Goal: Task Accomplishment & Management: Complete application form

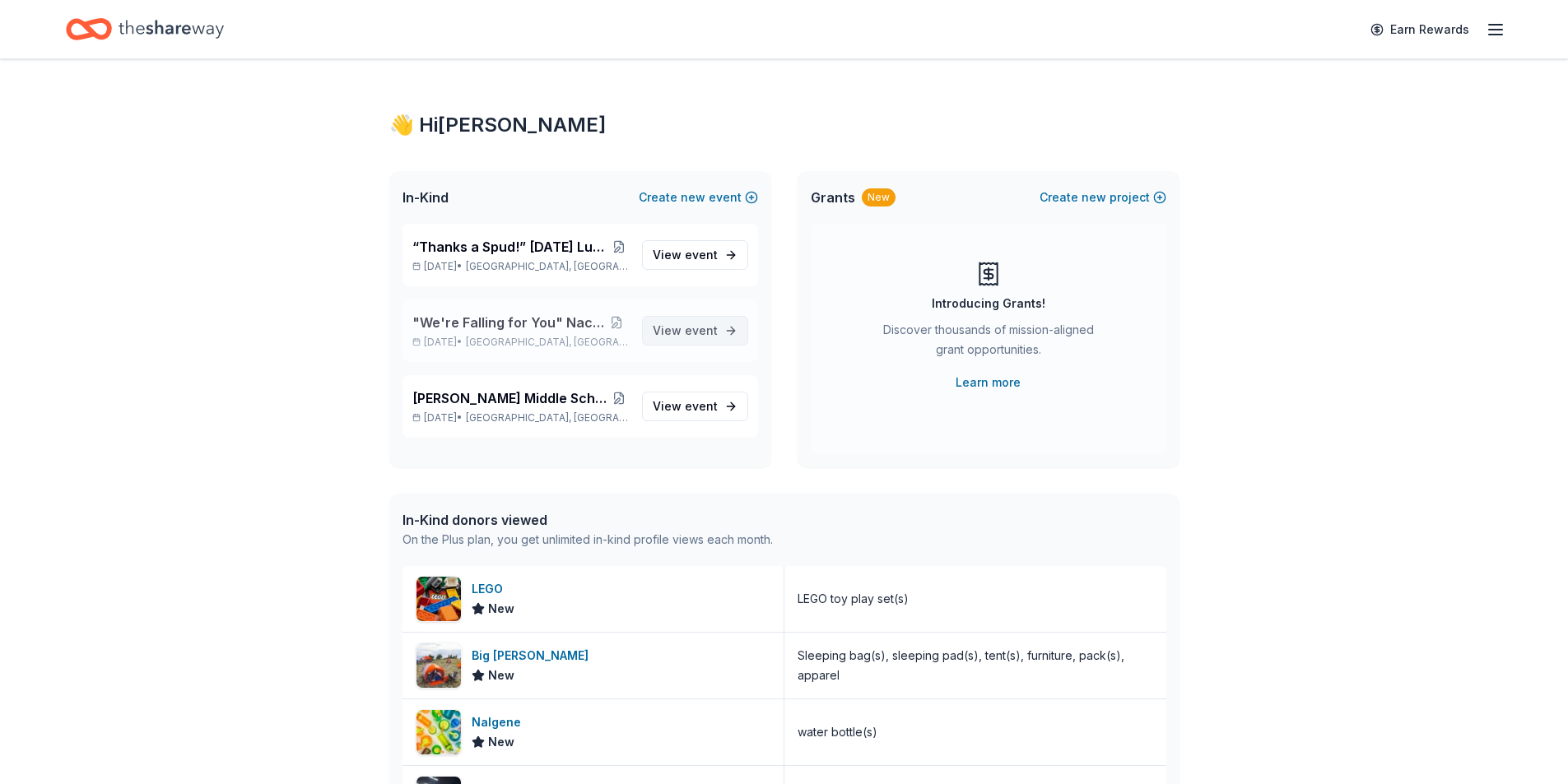
click at [700, 335] on span "event" at bounding box center [702, 331] width 33 height 14
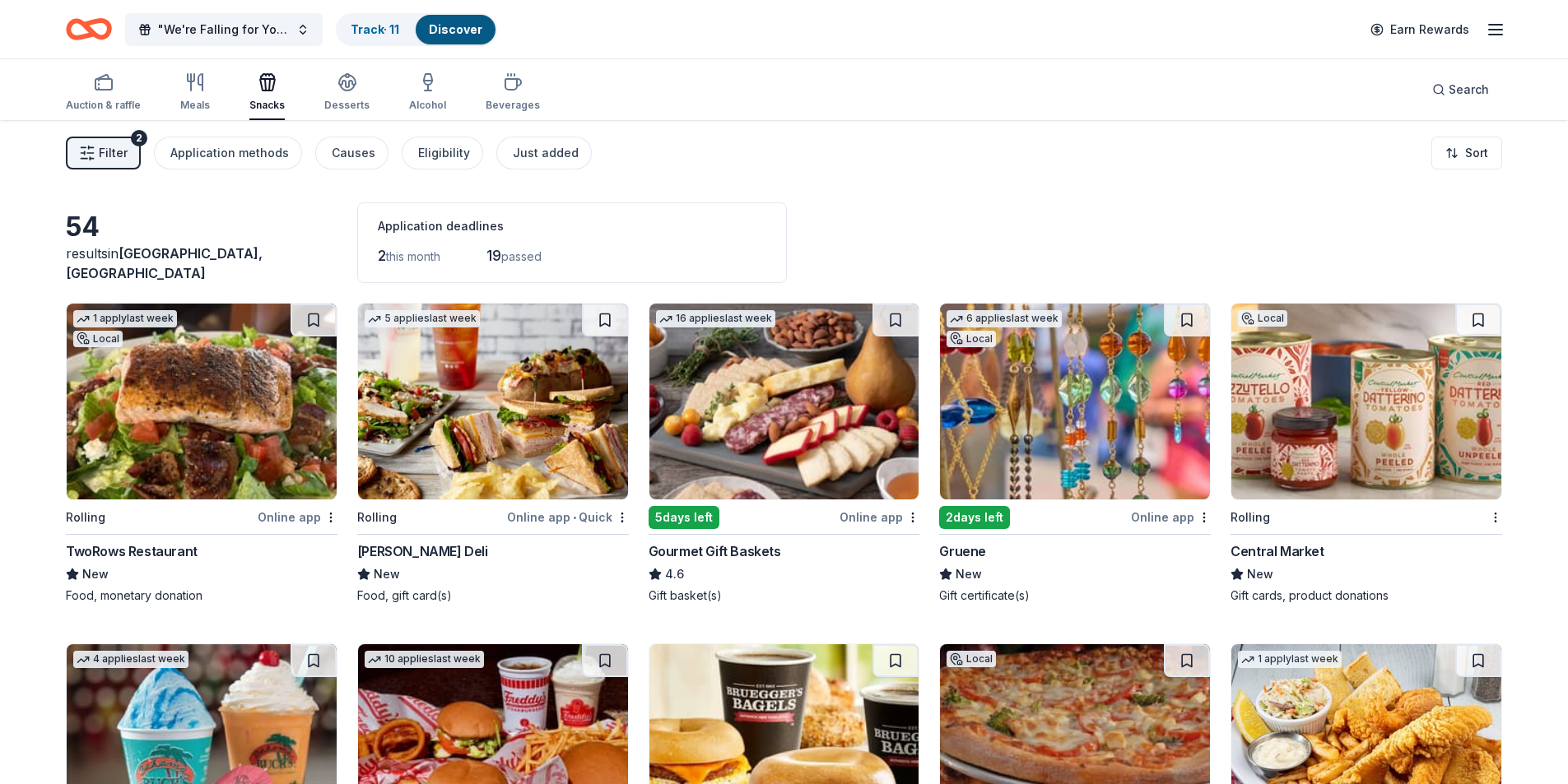
click at [1120, 370] on img at bounding box center [1075, 402] width 270 height 196
click at [1090, 391] on img at bounding box center [1075, 402] width 270 height 196
click at [244, 36] on span ""We're Falling for You" Nacho Apple Bar" at bounding box center [223, 30] width 131 height 20
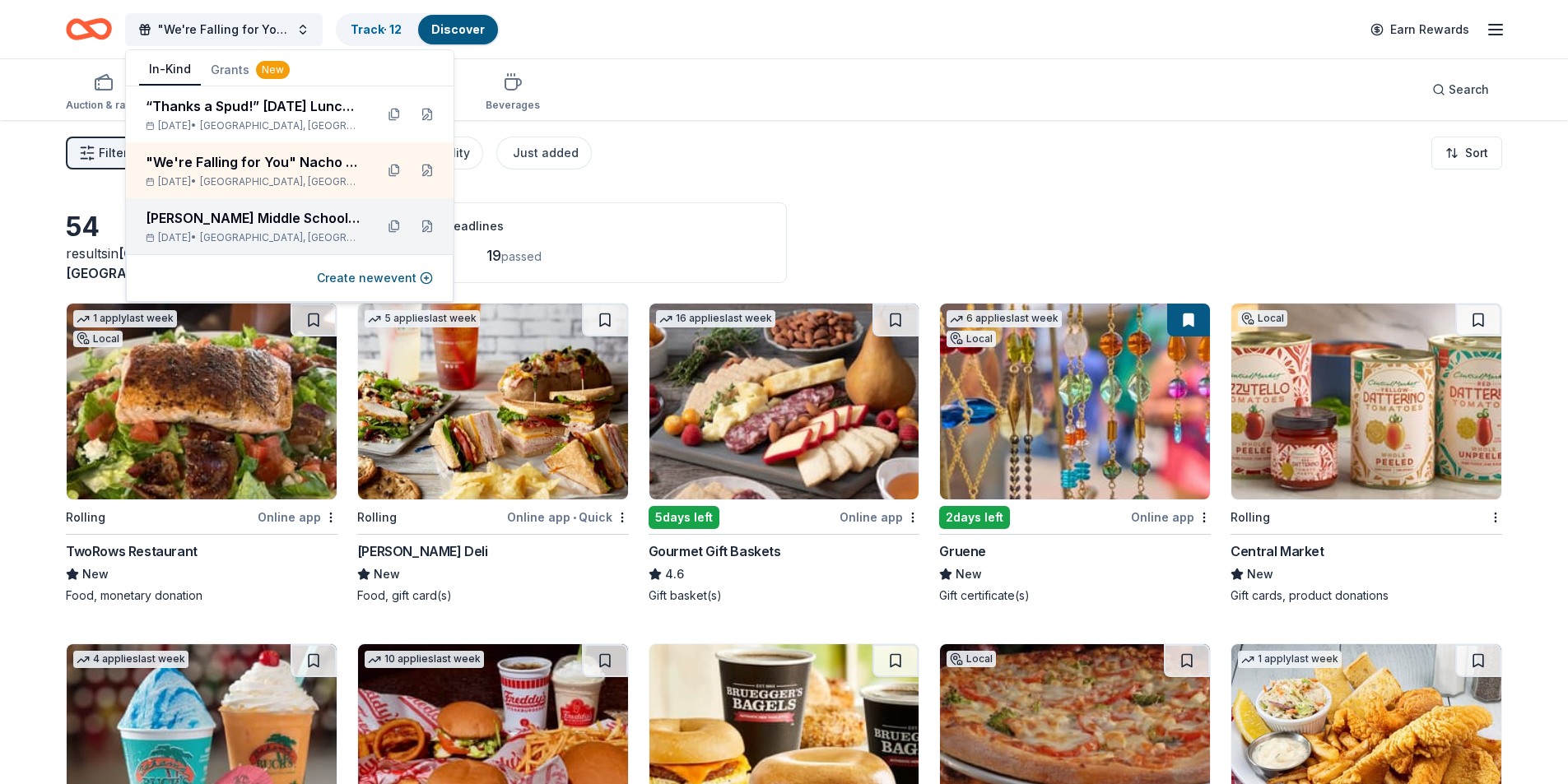
click at [317, 235] on div "Sep 25, 2025 • Plano, TX" at bounding box center [253, 238] width 216 height 13
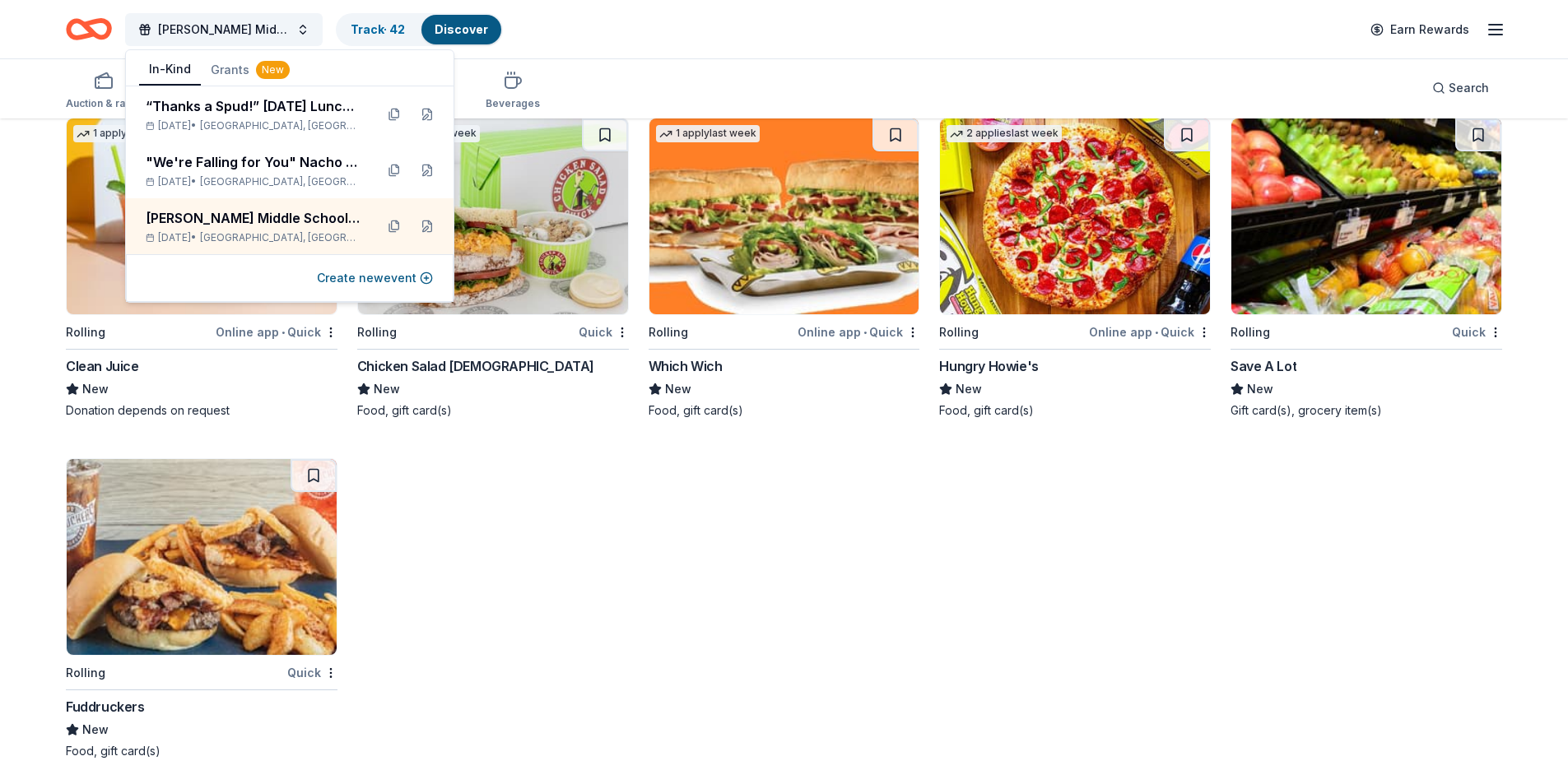
scroll to position [4300, 0]
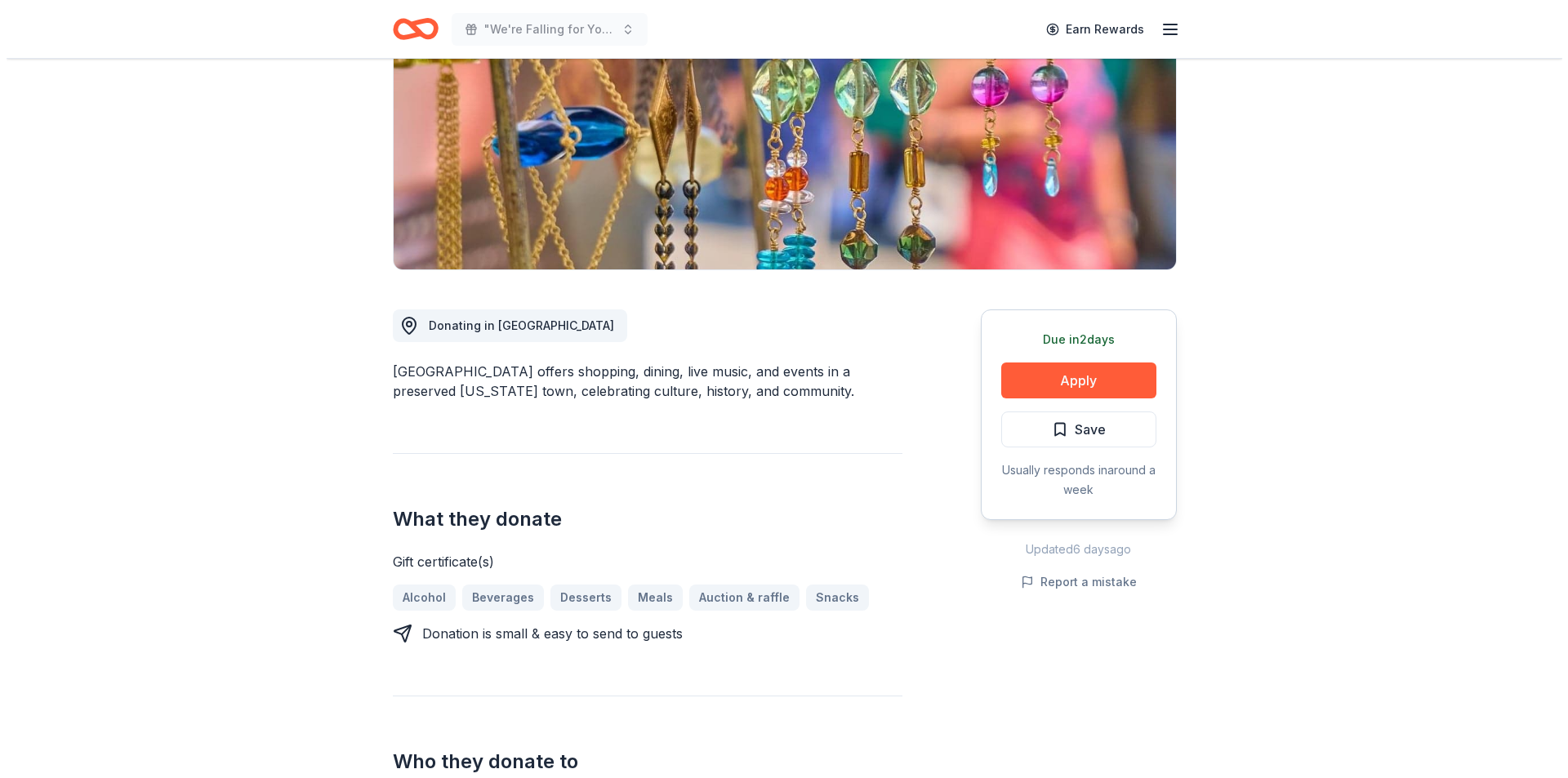
scroll to position [164, 0]
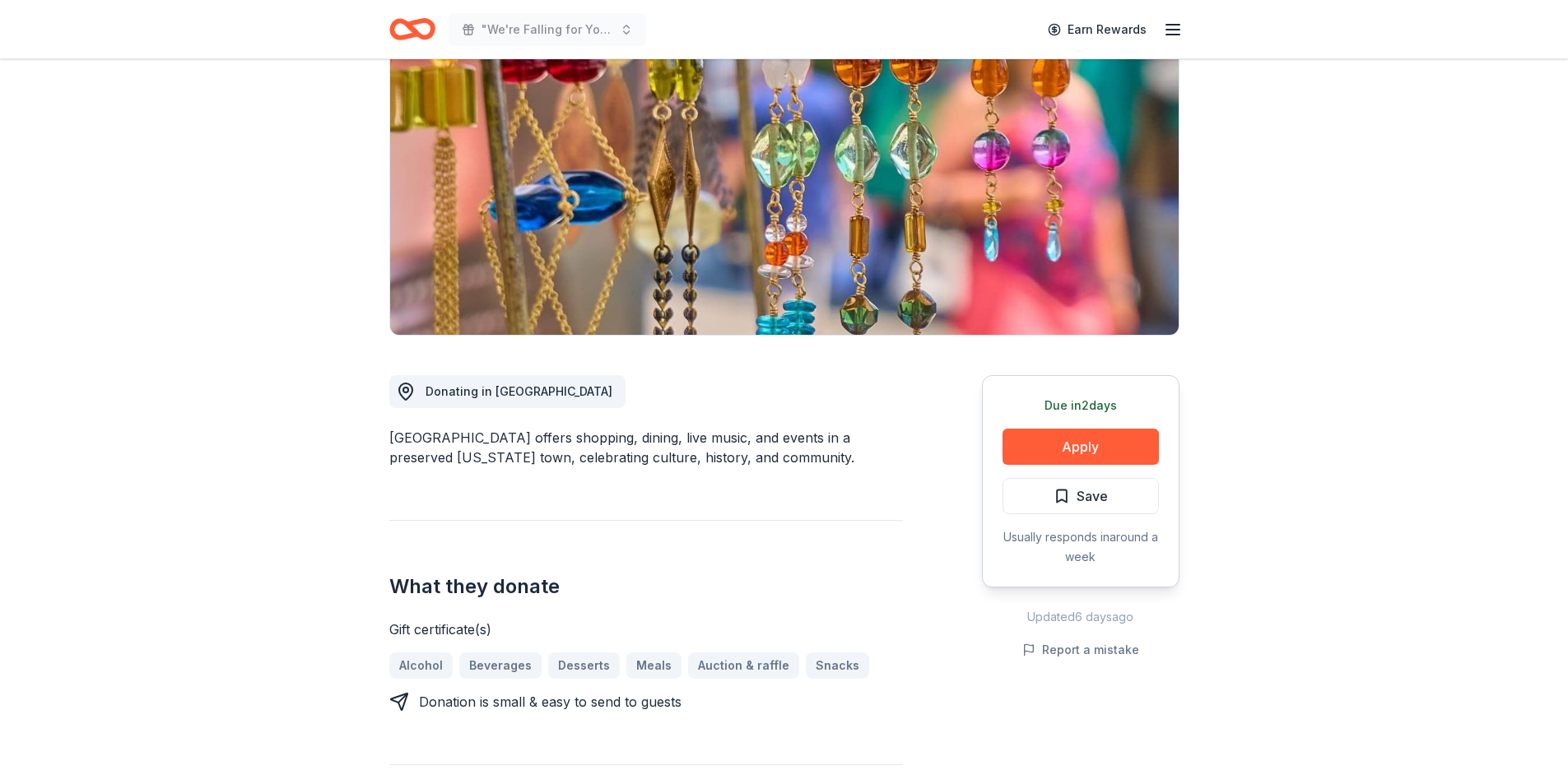
drag, startPoint x: 400, startPoint y: 438, endPoint x: 519, endPoint y: 427, distance: 119.5
drag, startPoint x: 533, startPoint y: 436, endPoint x: 413, endPoint y: 451, distance: 120.9
click at [413, 451] on div "[GEOGRAPHIC_DATA] offers shopping, dining, live music, and events in a preserve…" at bounding box center [646, 448] width 514 height 39
click at [1084, 455] on button "Apply" at bounding box center [1080, 447] width 156 height 36
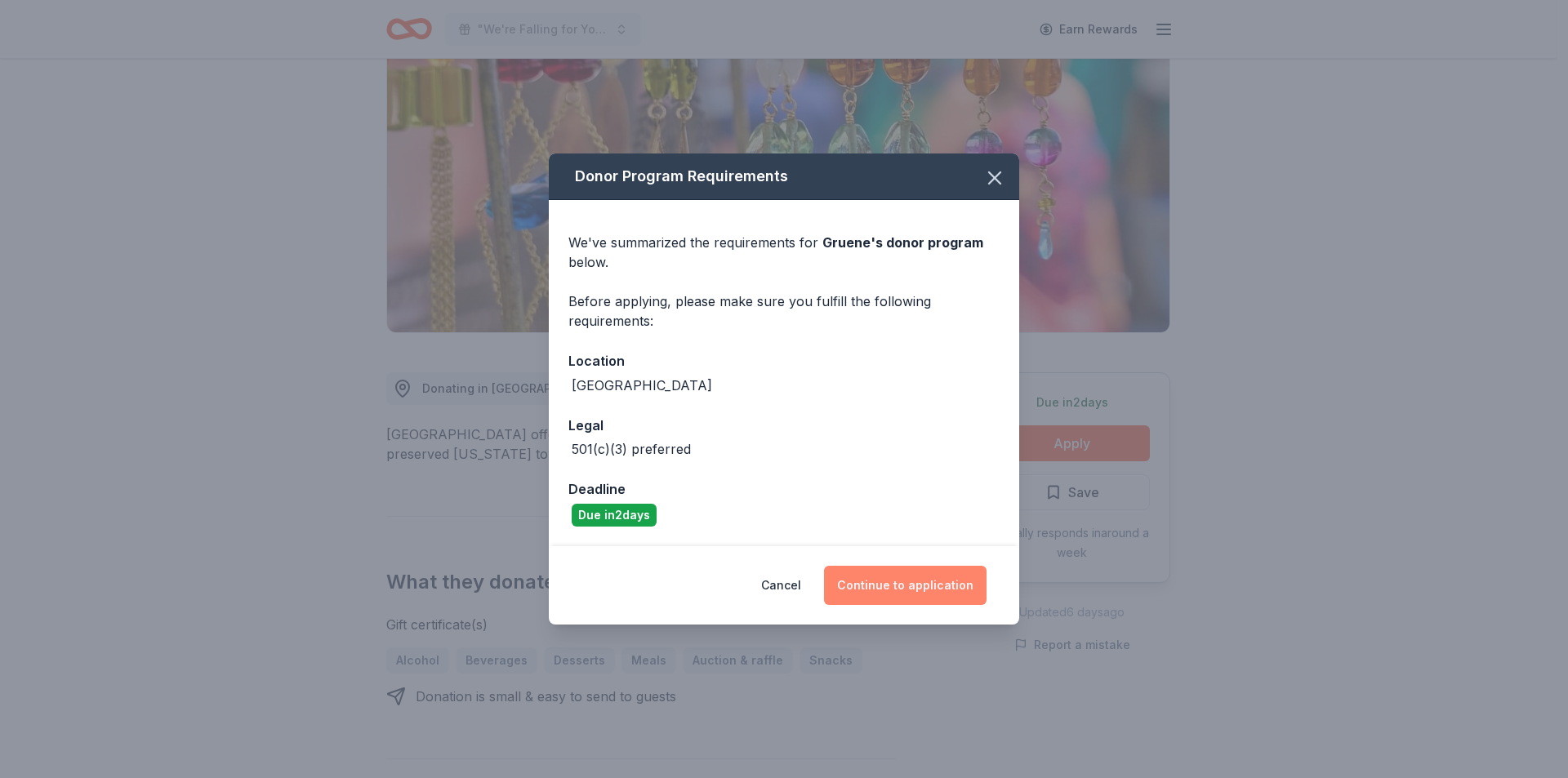
click at [933, 591] on button "Continue to application" at bounding box center [905, 585] width 163 height 39
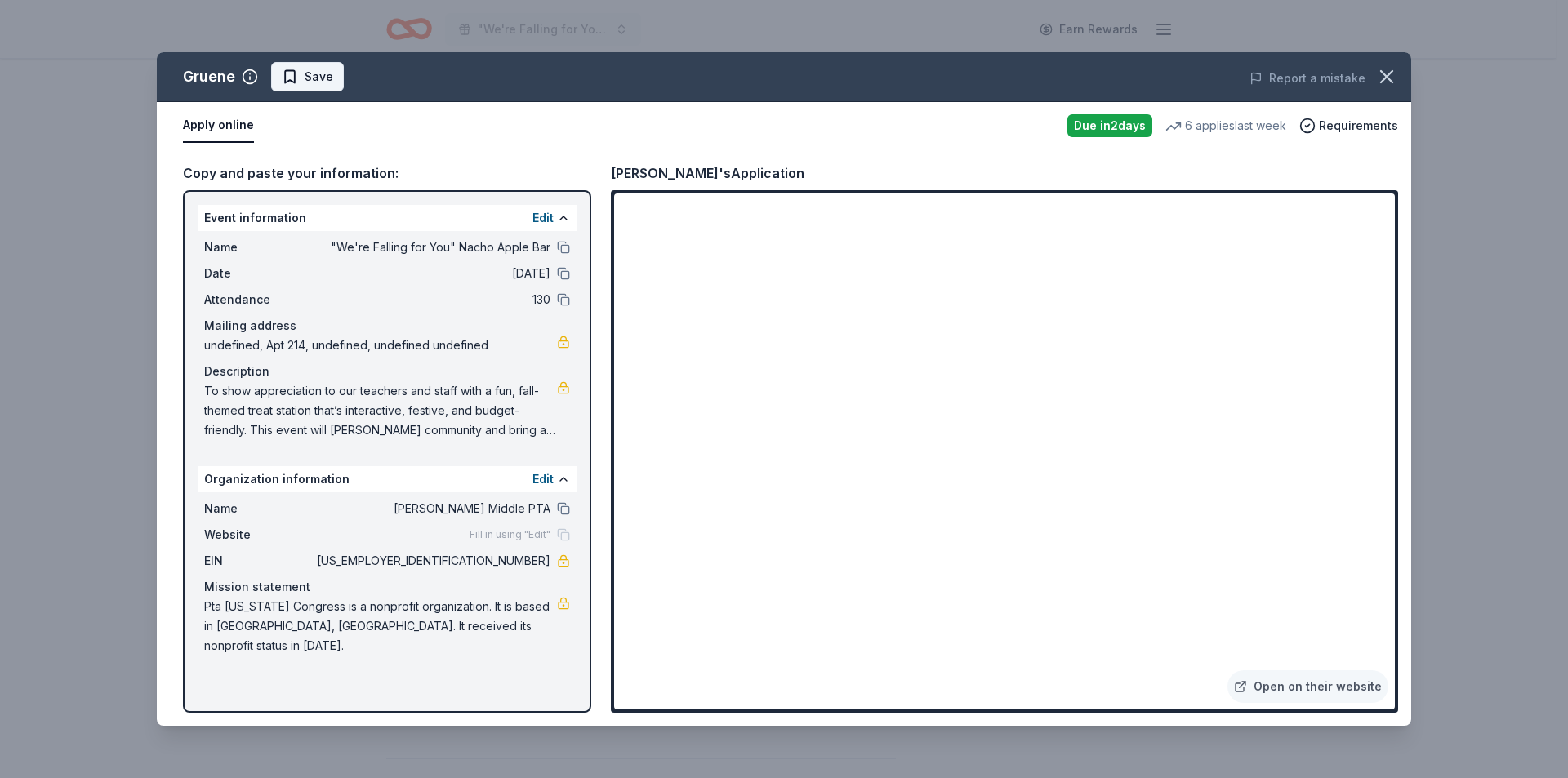
click at [321, 68] on span "Save" at bounding box center [319, 76] width 29 height 20
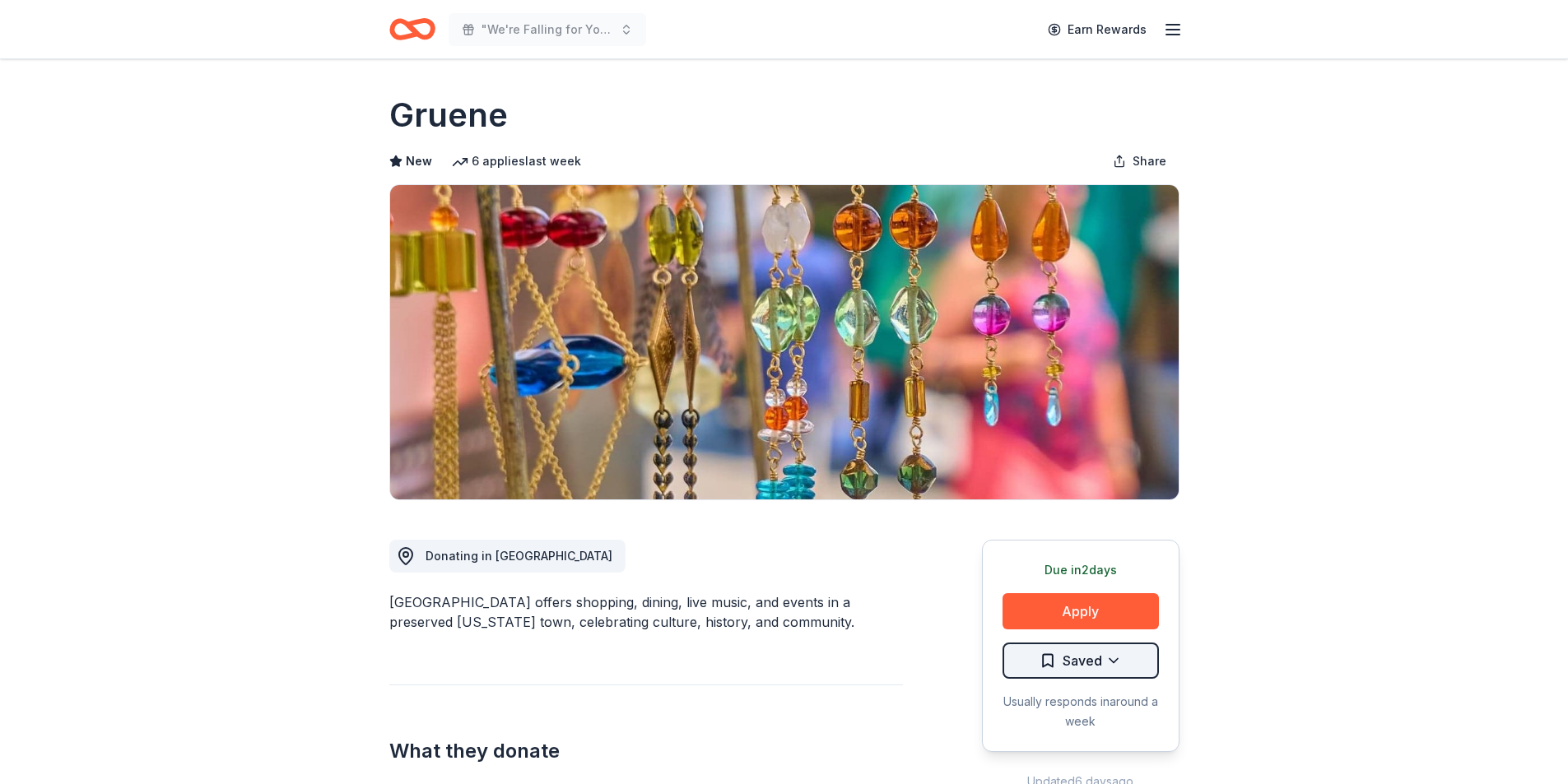
click at [1081, 672] on html ""We're Falling for You" Nacho Apple Bar Earn Rewards Due [DATE] Share Gruene Ne…" at bounding box center [784, 392] width 1568 height 784
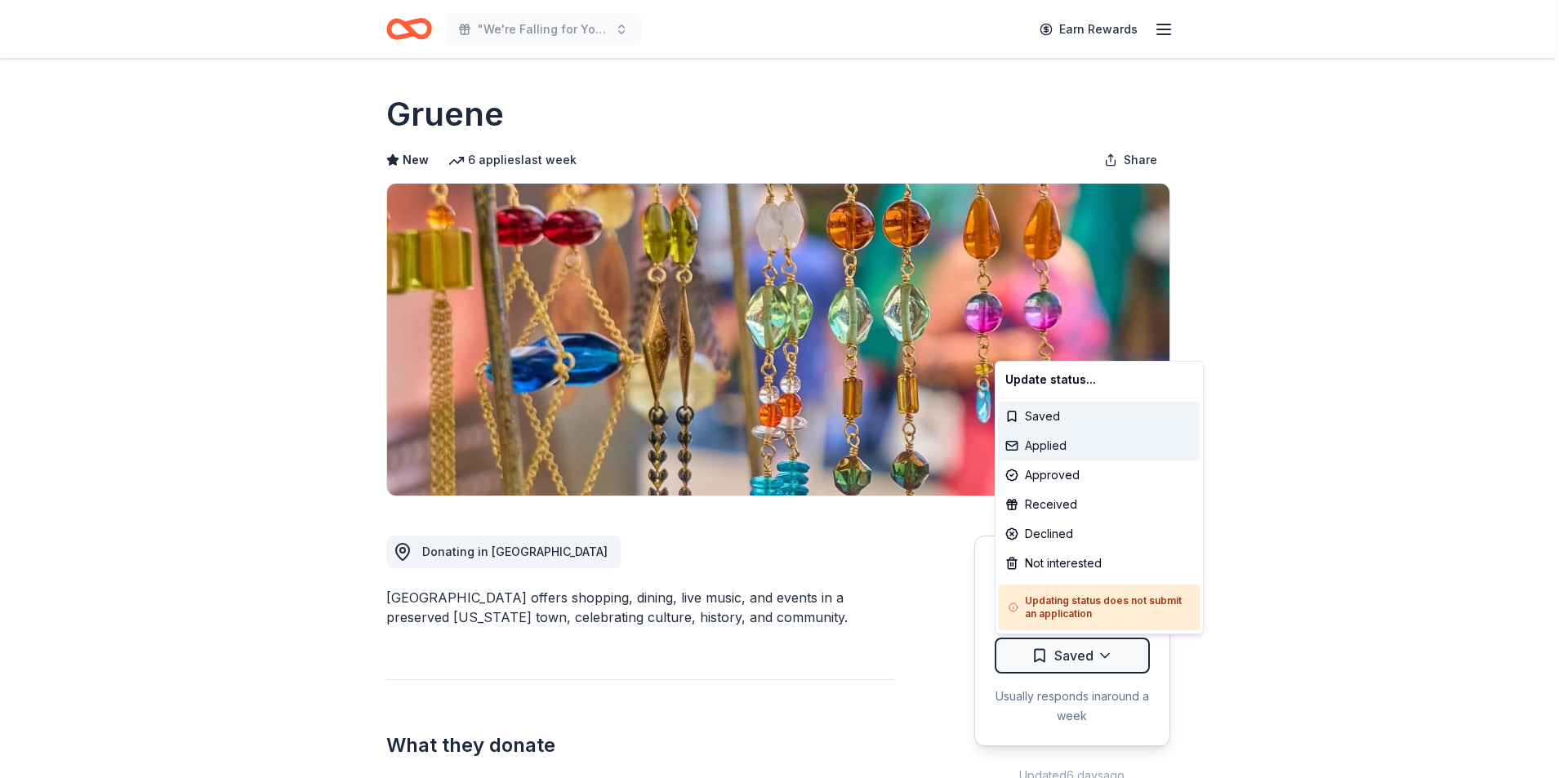
click at [1049, 454] on div "Applied" at bounding box center [1098, 445] width 201 height 29
